Goal: Information Seeking & Learning: Learn about a topic

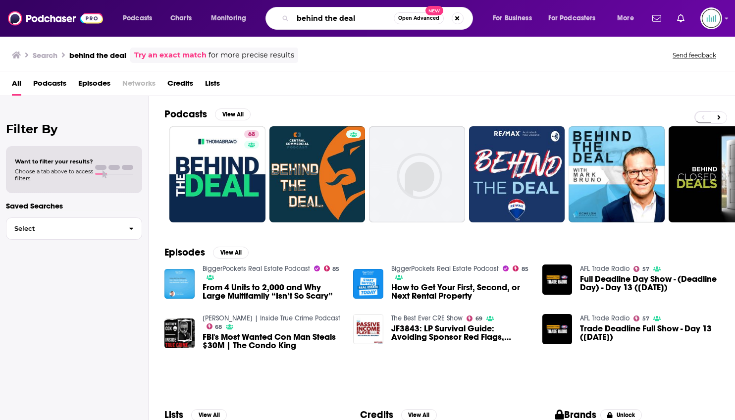
click at [329, 17] on input "behind the deal" at bounding box center [343, 18] width 101 height 16
type input "N"
type input "Mo News"
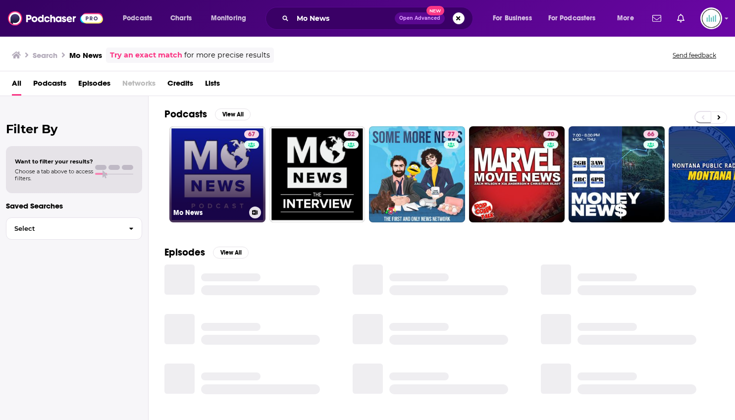
click at [227, 165] on link "67 Mo News" at bounding box center [217, 174] width 96 height 96
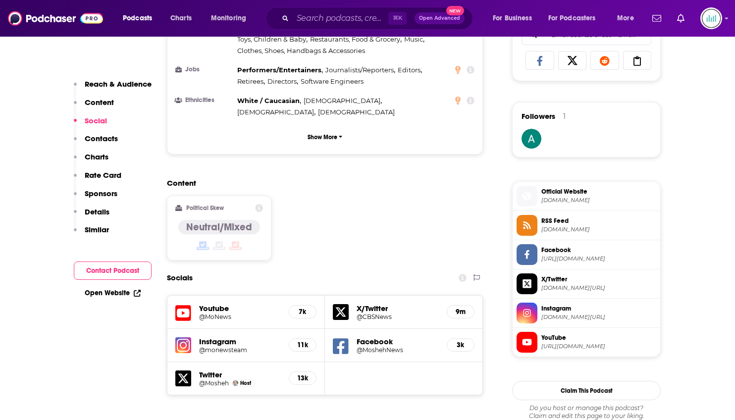
scroll to position [831, 0]
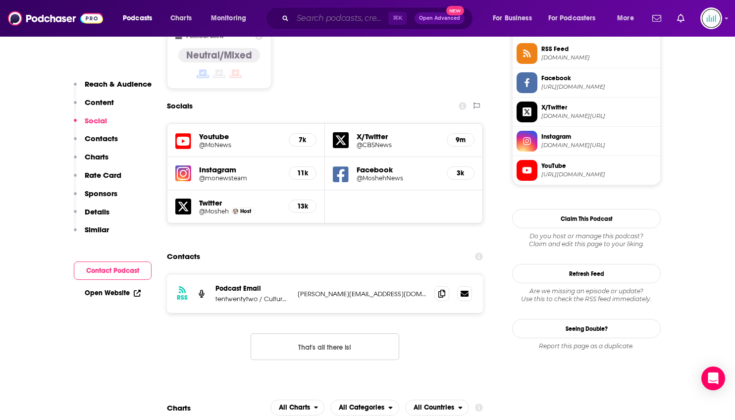
click at [314, 20] on input "Search podcasts, credits, & more..." at bounding box center [341, 18] width 96 height 16
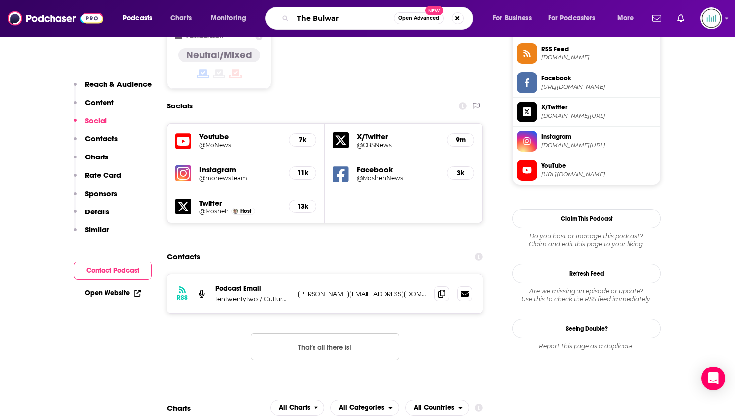
type input "The Bulwark"
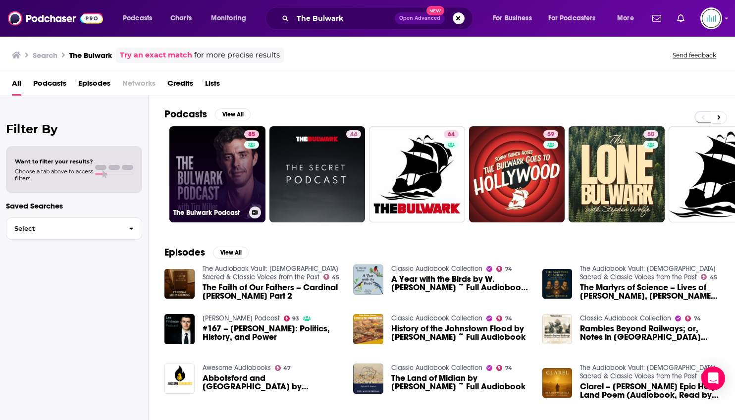
click at [226, 171] on link "85 The Bulwark Podcast" at bounding box center [217, 174] width 96 height 96
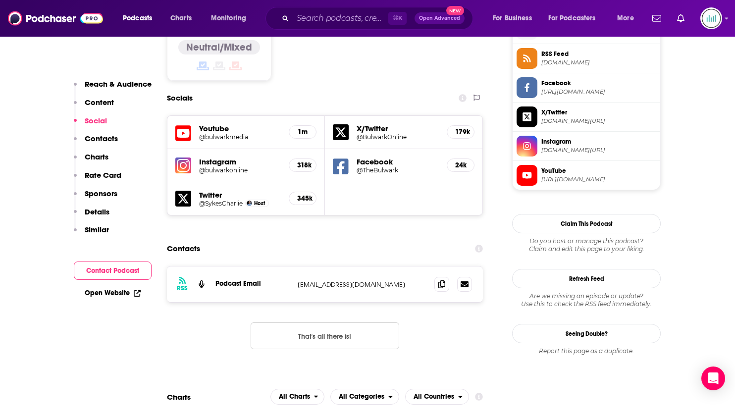
scroll to position [855, 0]
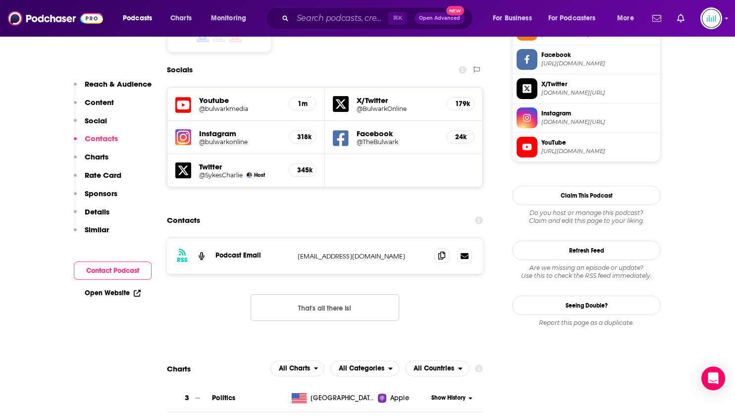
click at [440, 252] on icon at bounding box center [442, 256] width 7 height 8
